Goal: Find specific page/section: Find specific page/section

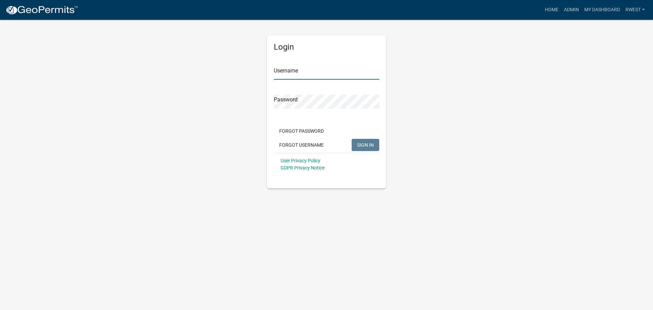
click at [306, 76] on input "Username" at bounding box center [326, 73] width 105 height 14
type input "rwest"
click at [351, 139] on button "SIGN IN" at bounding box center [365, 145] width 28 height 12
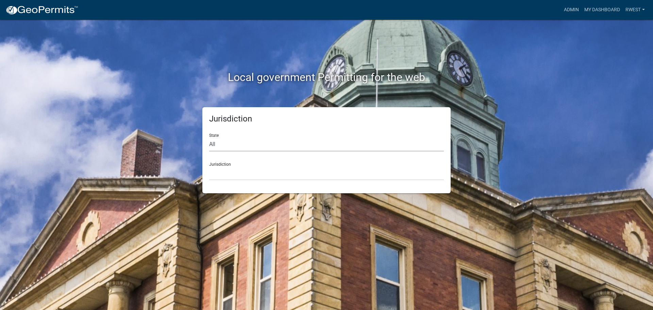
click at [249, 146] on select "All [US_STATE] [US_STATE] [US_STATE] [US_STATE] [US_STATE] [US_STATE] [US_STATE…" at bounding box center [326, 144] width 235 height 14
select select "[US_STATE]"
click at [209, 137] on select "All [US_STATE] [US_STATE] [US_STATE] [US_STATE] [US_STATE] [US_STATE] [US_STATE…" at bounding box center [326, 144] width 235 height 14
click at [244, 178] on select "[GEOGRAPHIC_DATA], [US_STATE][PERSON_NAME][GEOGRAPHIC_DATA], [US_STATE][PERSON_…" at bounding box center [326, 173] width 235 height 14
